Goal: Task Accomplishment & Management: Manage account settings

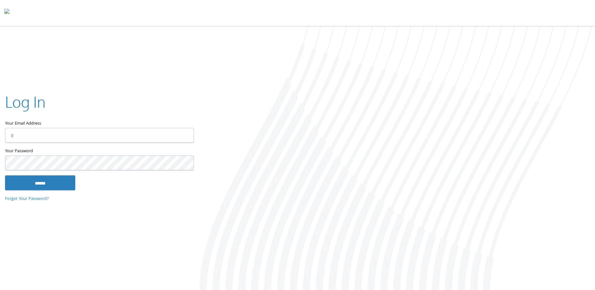
click at [95, 132] on input "Your Email Address" at bounding box center [99, 135] width 189 height 15
type input "**********"
click at [45, 186] on input "******" at bounding box center [40, 182] width 70 height 15
